Goal: Task Accomplishment & Management: Use online tool/utility

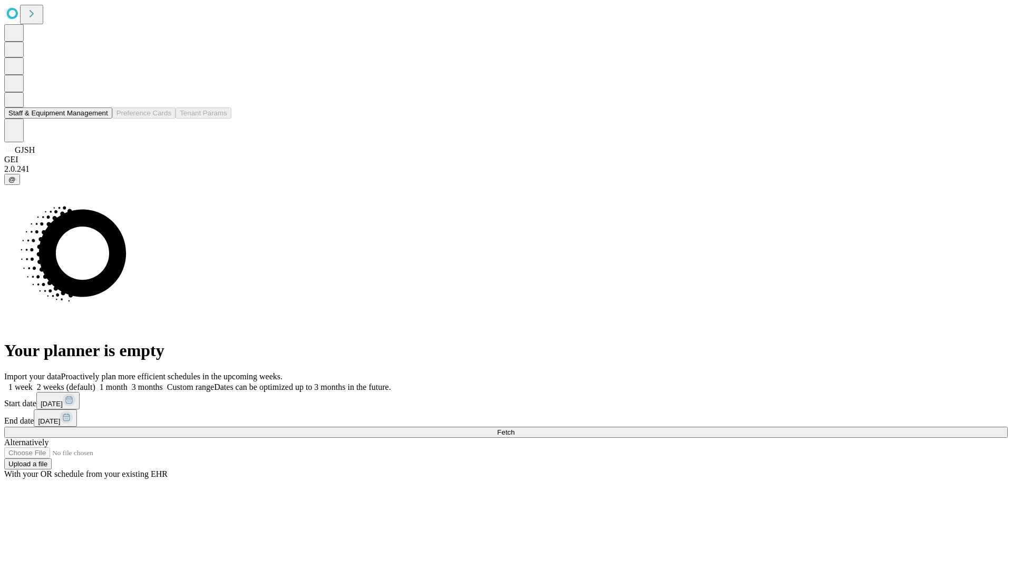
click at [101, 119] on button "Staff & Equipment Management" at bounding box center [58, 112] width 108 height 11
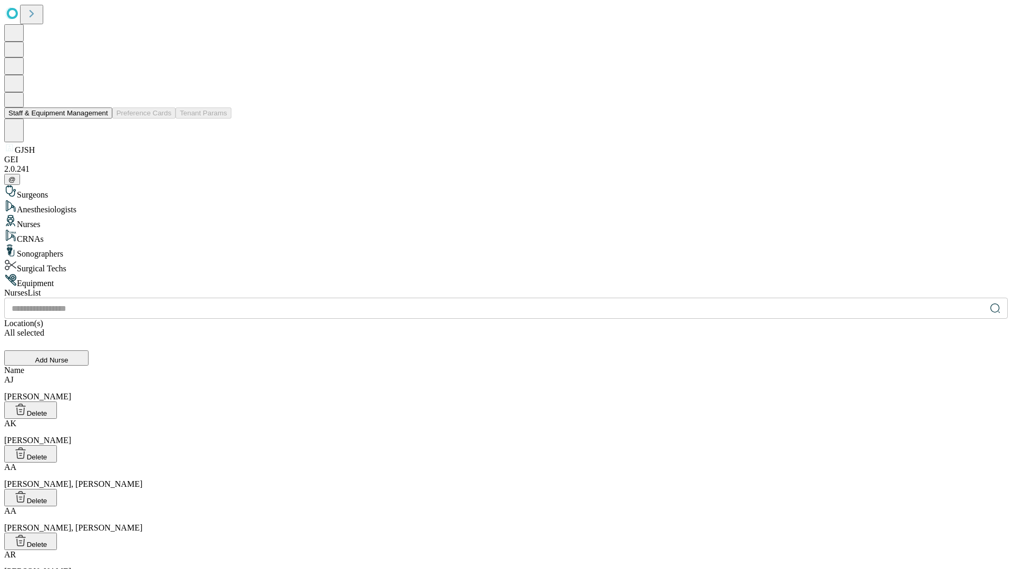
click at [101, 119] on button "Staff & Equipment Management" at bounding box center [58, 112] width 108 height 11
